Goal: Task Accomplishment & Management: Manage account settings

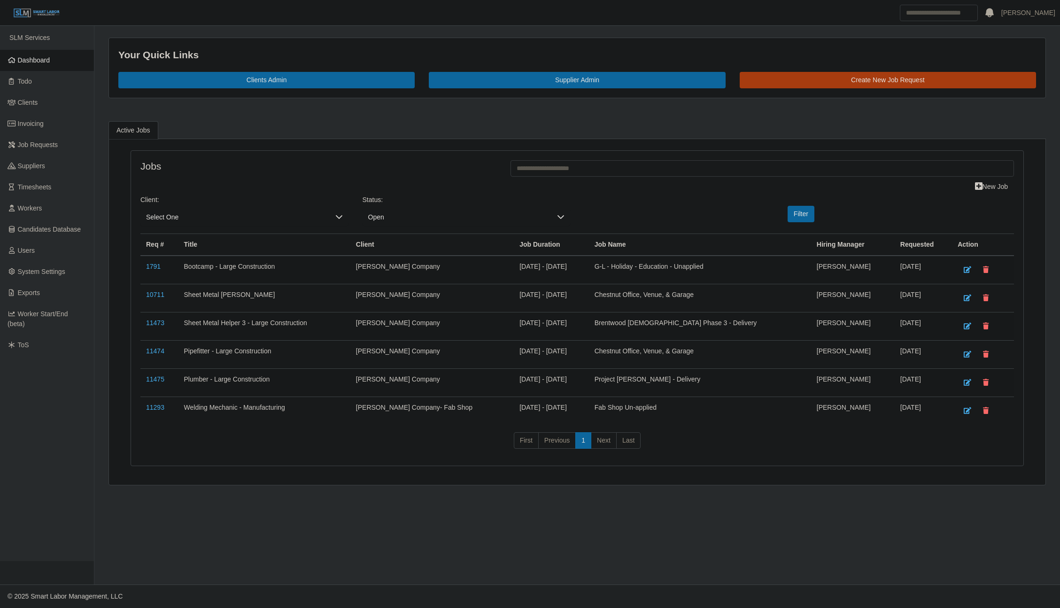
click at [28, 61] on span "Dashboard" at bounding box center [34, 60] width 32 height 8
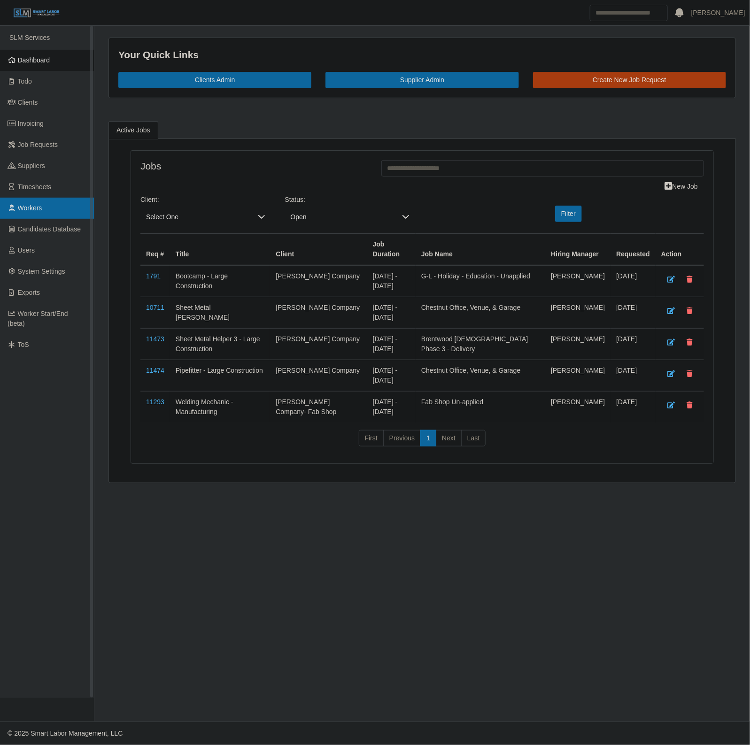
click at [43, 200] on link "Workers" at bounding box center [47, 208] width 94 height 21
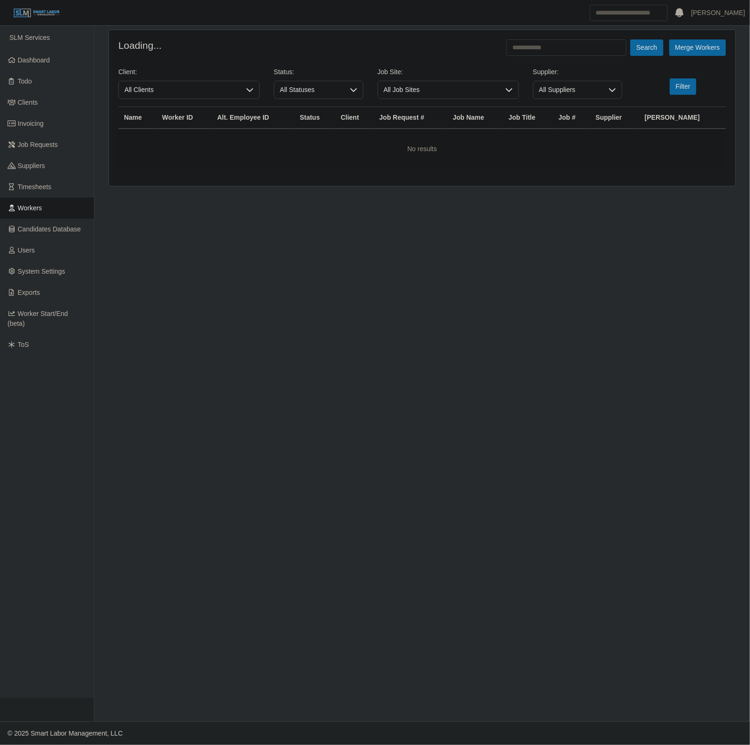
click at [571, 58] on form "Loading... Search Merge Workers Client: All Clients Status: All Statuses Job Si…" at bounding box center [422, 104] width 608 height 130
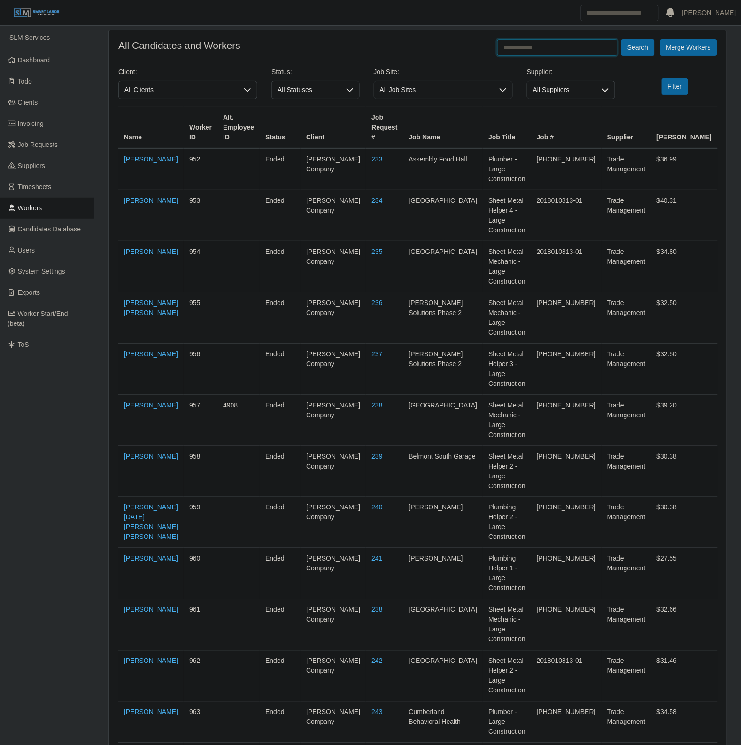
click at [562, 53] on input "text" at bounding box center [557, 47] width 120 height 16
type input "**********"
click at [621, 39] on button "Search" at bounding box center [637, 47] width 33 height 16
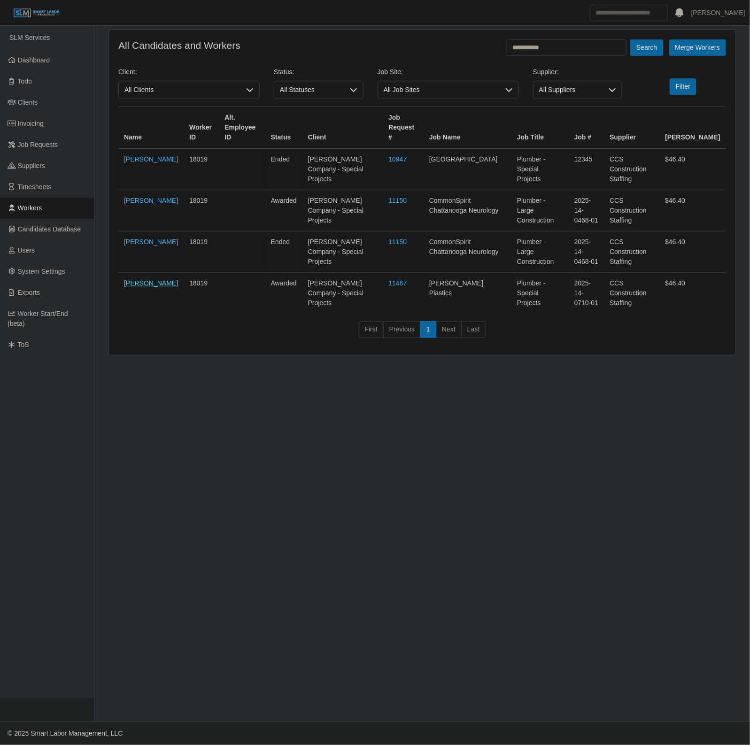
click at [137, 279] on link "Tony Wilson" at bounding box center [151, 283] width 54 height 8
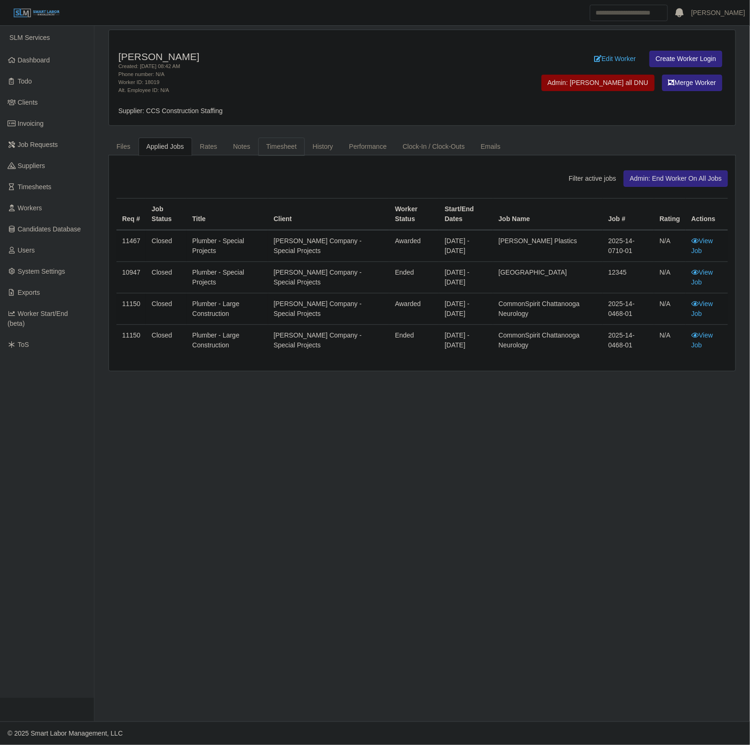
click at [273, 143] on link "Timesheet" at bounding box center [281, 147] width 46 height 18
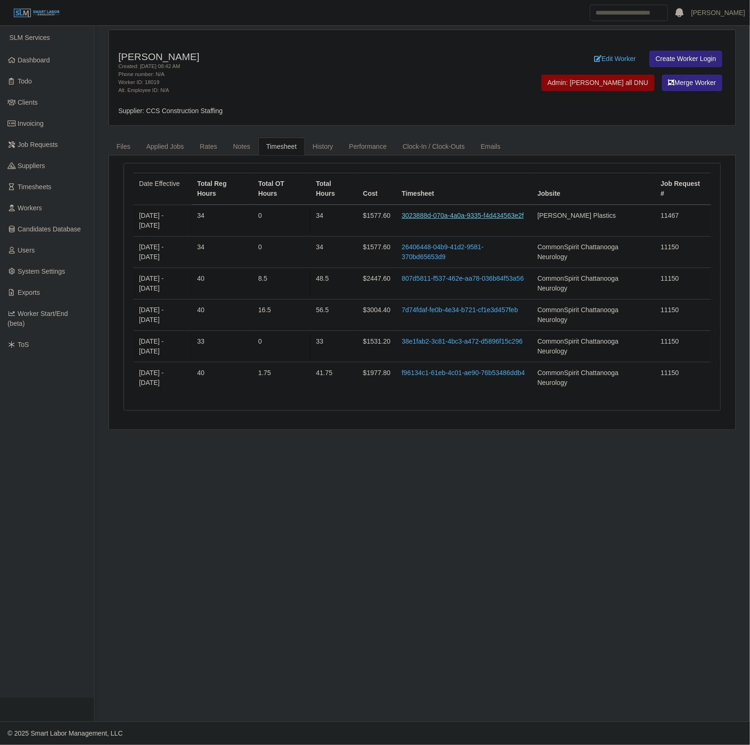
click at [436, 215] on link "3023888d-070a-4a0a-9335-f4d434563e2f" at bounding box center [463, 216] width 122 height 8
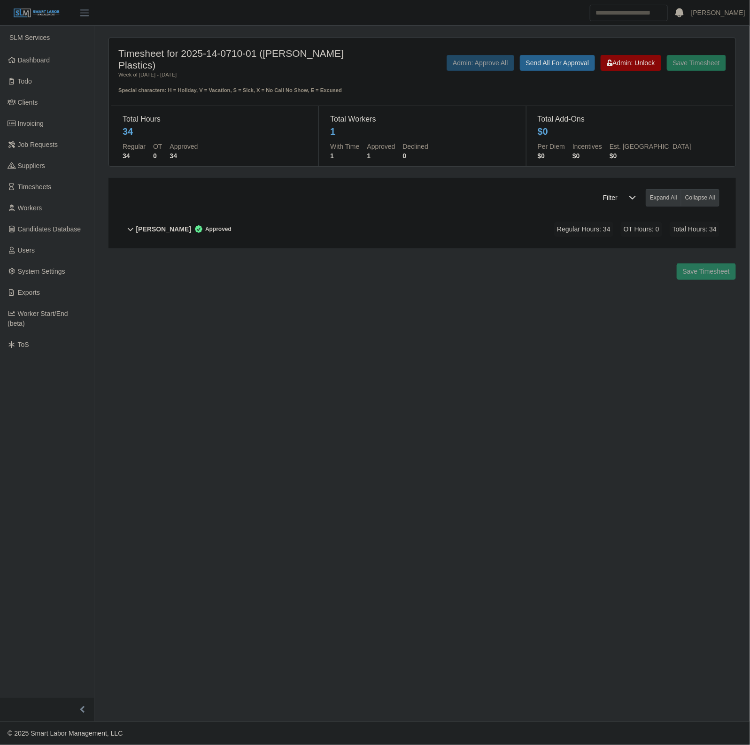
click at [540, 222] on div "Regular Hours: 34 OT Hours: 0 Total Hours: 34" at bounding box center [624, 229] width 192 height 15
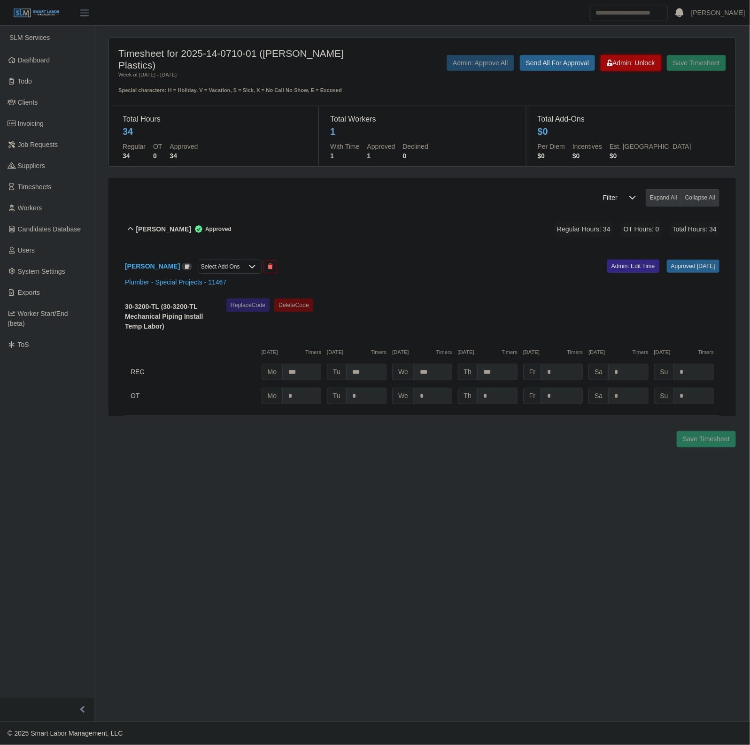
click at [639, 64] on span "Admin: Unlock" at bounding box center [631, 63] width 48 height 8
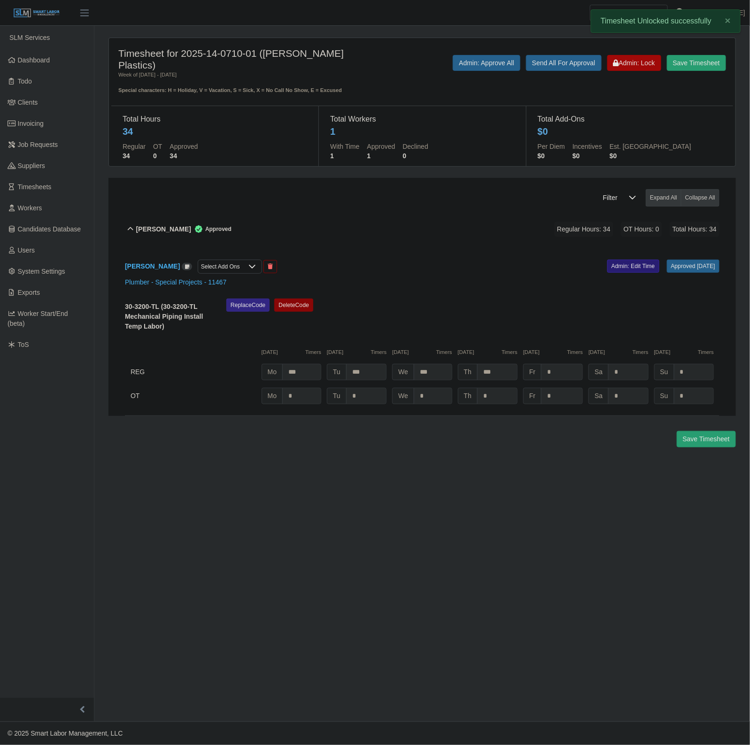
click at [621, 260] on link "Admin: Edit Time" at bounding box center [633, 266] width 52 height 13
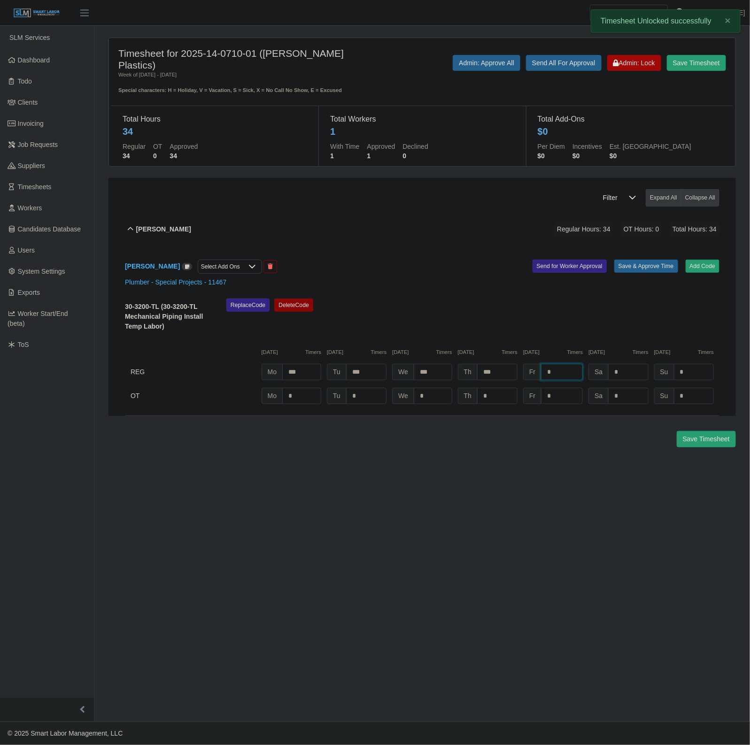
click at [569, 364] on input "*" at bounding box center [562, 372] width 42 height 16
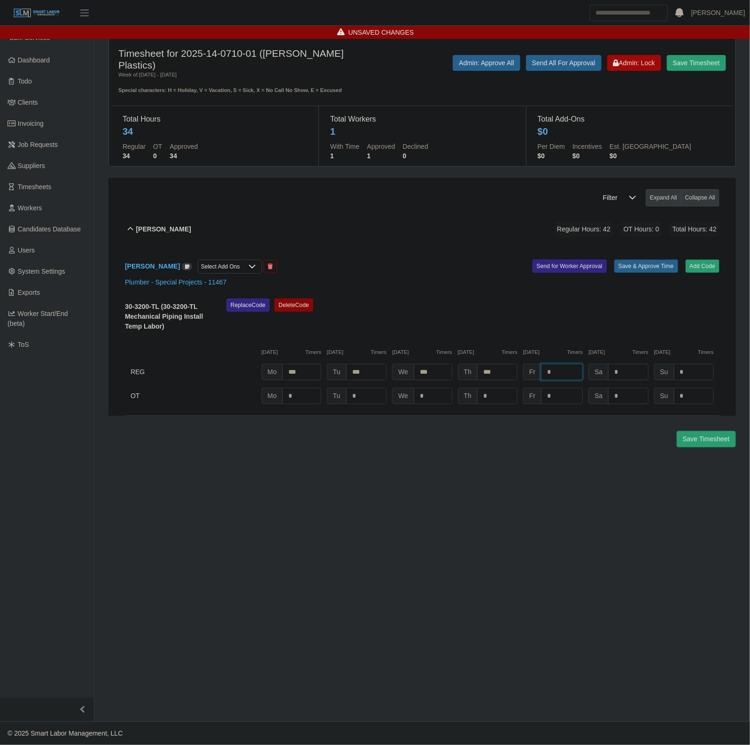
type input "*"
type input "***"
click at [639, 248] on div "Tony Wilson Select Add Ons Add Code Save & Approve Time Send for Worker Approva…" at bounding box center [422, 332] width 595 height 168
click at [636, 260] on button "Save & Approve Time" at bounding box center [646, 266] width 64 height 13
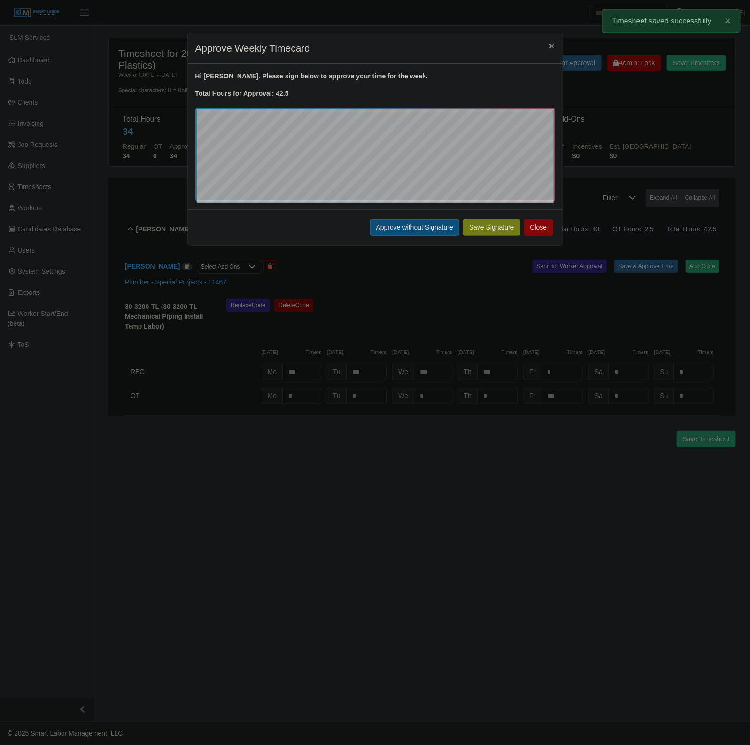
click at [402, 224] on button "Approve without Signature" at bounding box center [414, 227] width 89 height 16
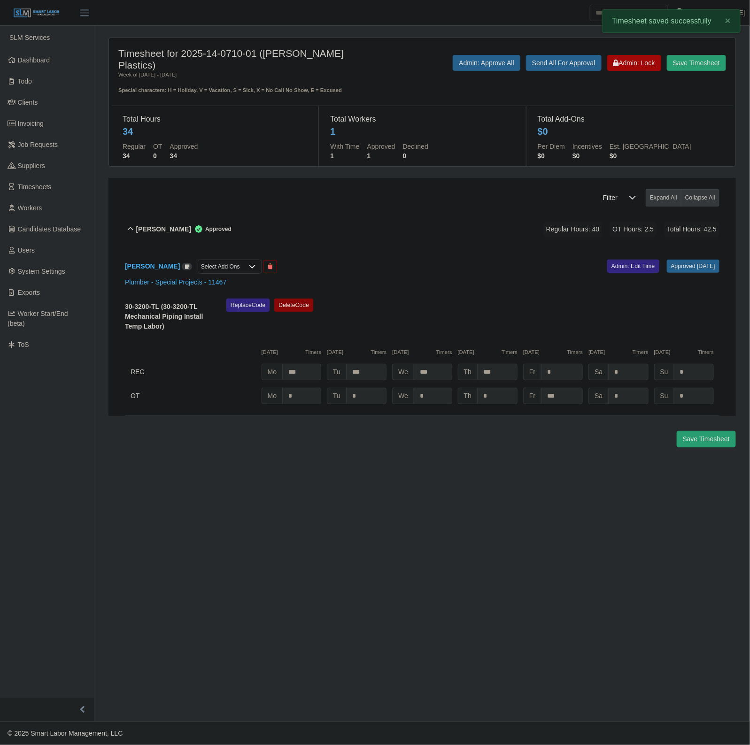
drag, startPoint x: 375, startPoint y: 215, endPoint x: 389, endPoint y: 214, distance: 14.1
click at [375, 215] on div "Tony Wilson Approved Regular Hours: 40 OT Hours: 2.5 Total Hours: 42.5" at bounding box center [427, 229] width 583 height 38
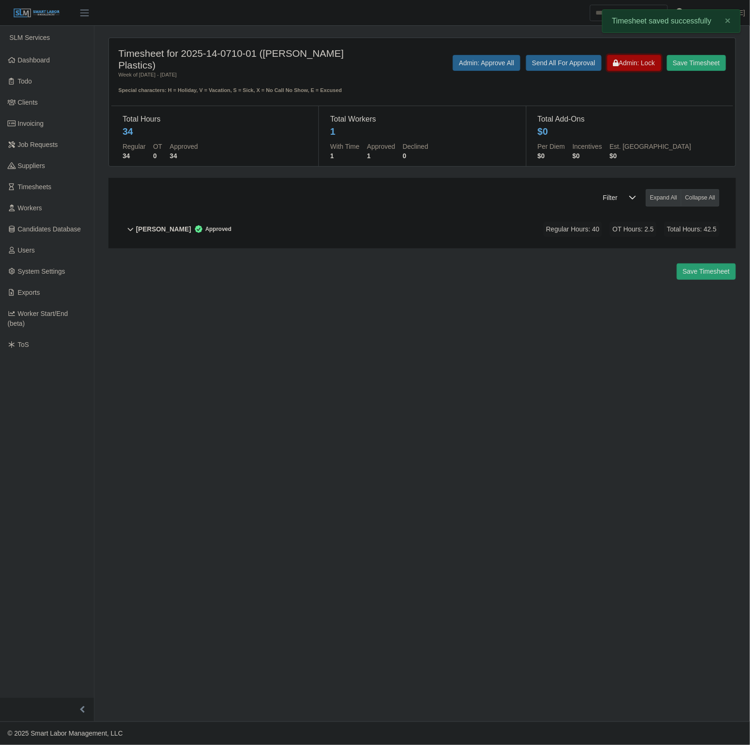
click at [654, 66] on span "Admin: Lock" at bounding box center [634, 63] width 42 height 8
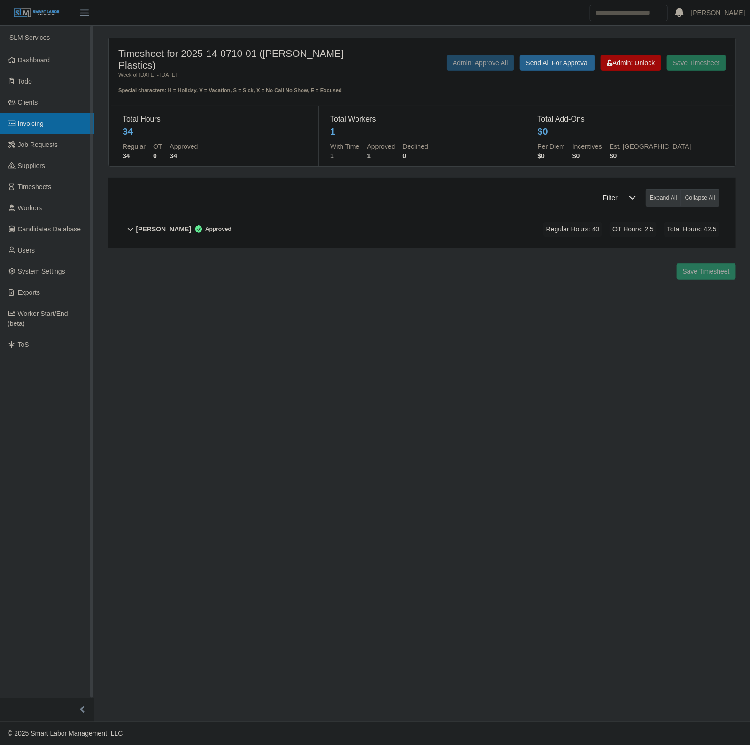
click at [36, 124] on span "Invoicing" at bounding box center [31, 124] width 26 height 8
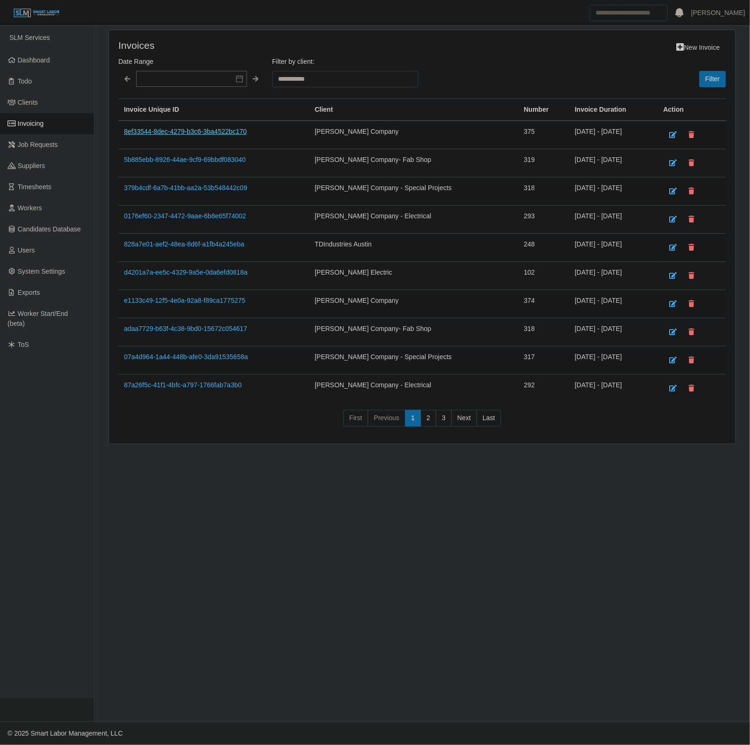
click at [192, 132] on link "8ef33544-8dec-4279-b3c6-3ba4522bc170" at bounding box center [185, 132] width 123 height 8
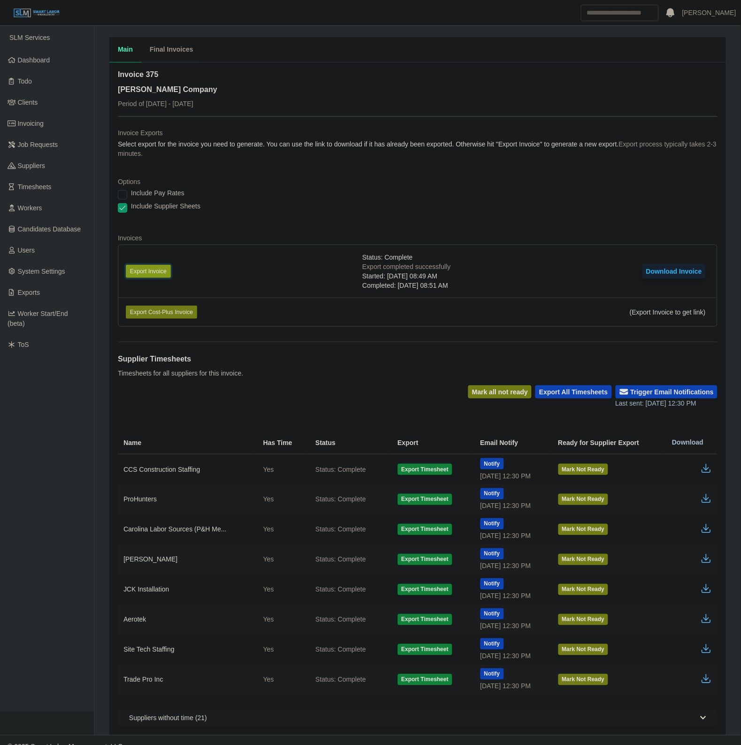
click at [154, 270] on button "Export Invoice" at bounding box center [148, 271] width 45 height 13
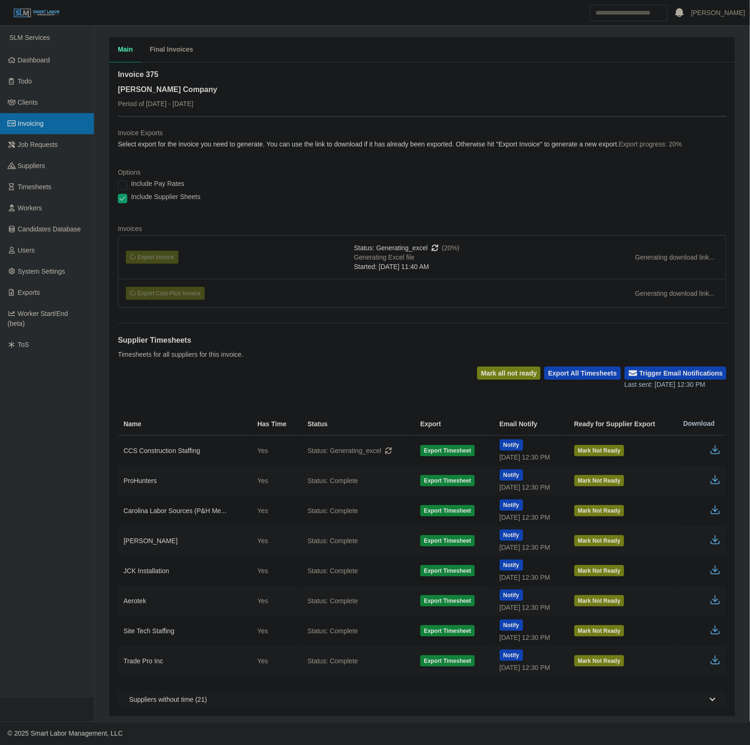
click at [22, 125] on span "Invoicing" at bounding box center [31, 124] width 26 height 8
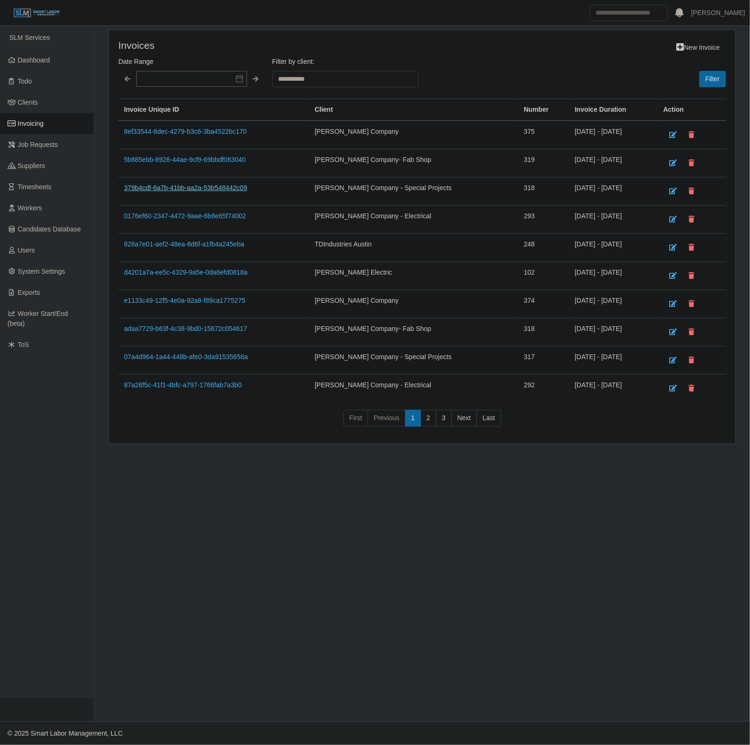
click at [244, 186] on link "379b4cdf-6a7b-41bb-aa2a-53b548442c09" at bounding box center [185, 188] width 123 height 8
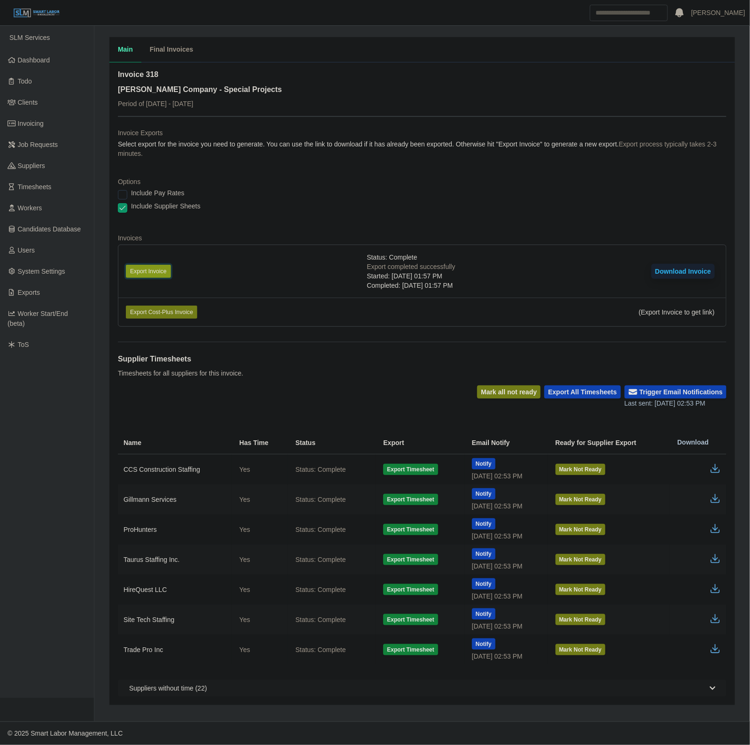
click at [157, 273] on button "Export Invoice" at bounding box center [148, 271] width 45 height 13
click at [717, 470] on icon "button" at bounding box center [715, 467] width 6 height 7
